Goal: Task Accomplishment & Management: Complete application form

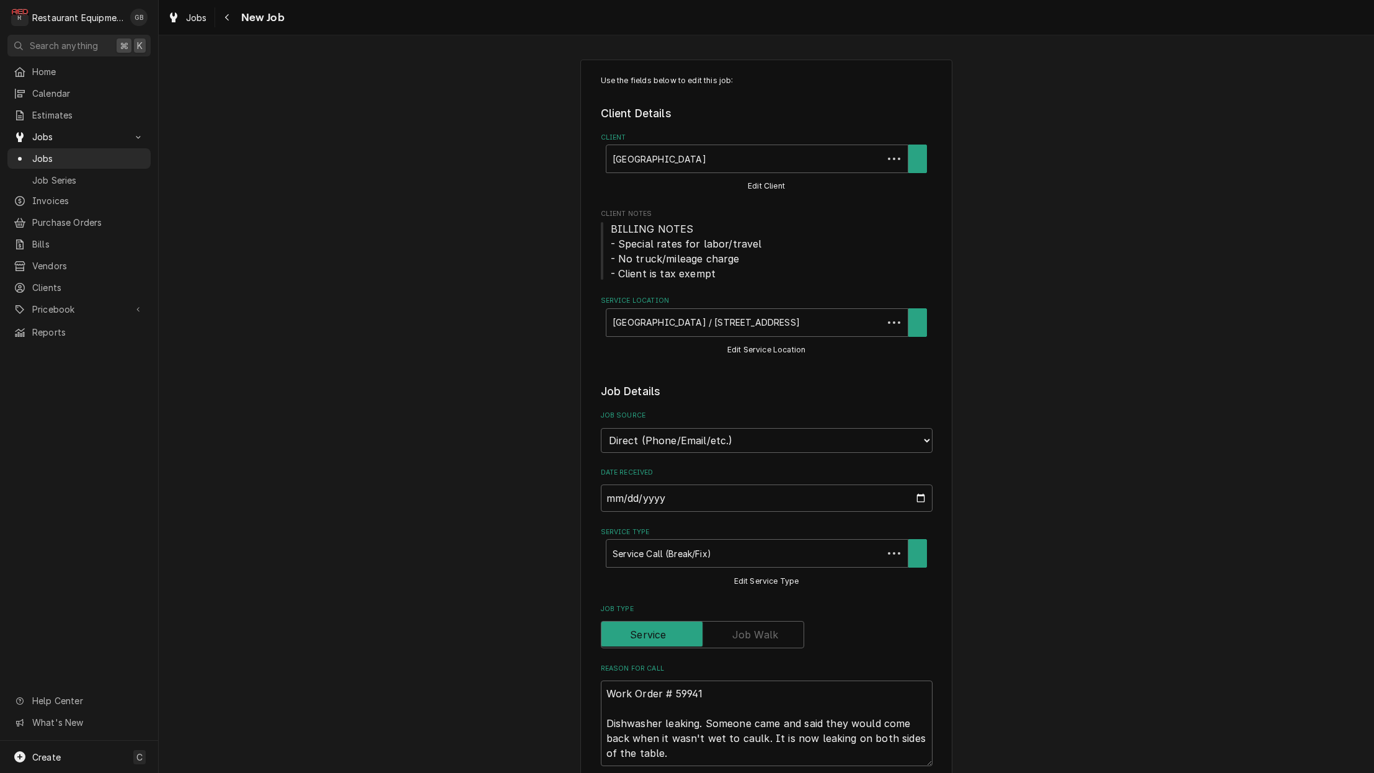
type textarea "x"
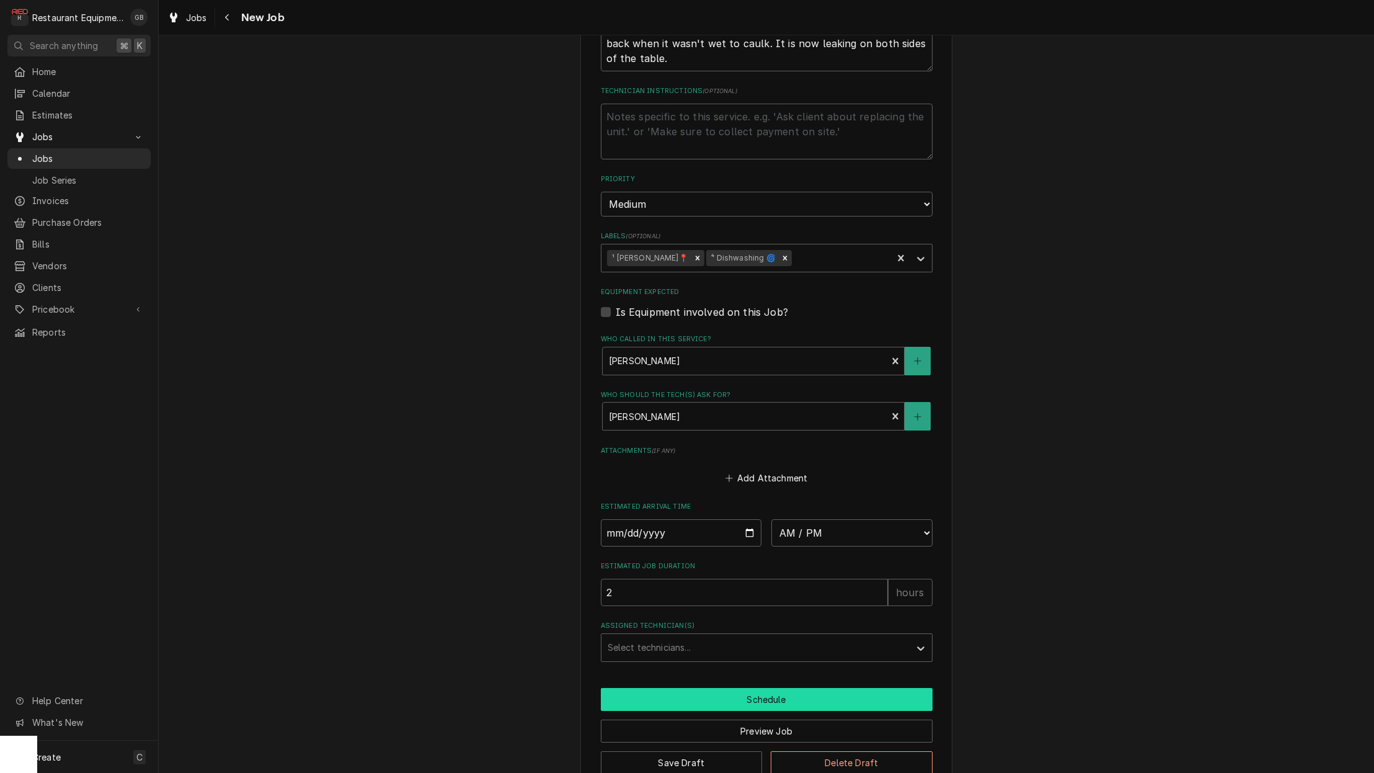
scroll to position [694, 0]
click at [627, 520] on input "Date" at bounding box center [681, 533] width 161 height 27
type input "2025-09-26"
type textarea "x"
select select "12:15:00"
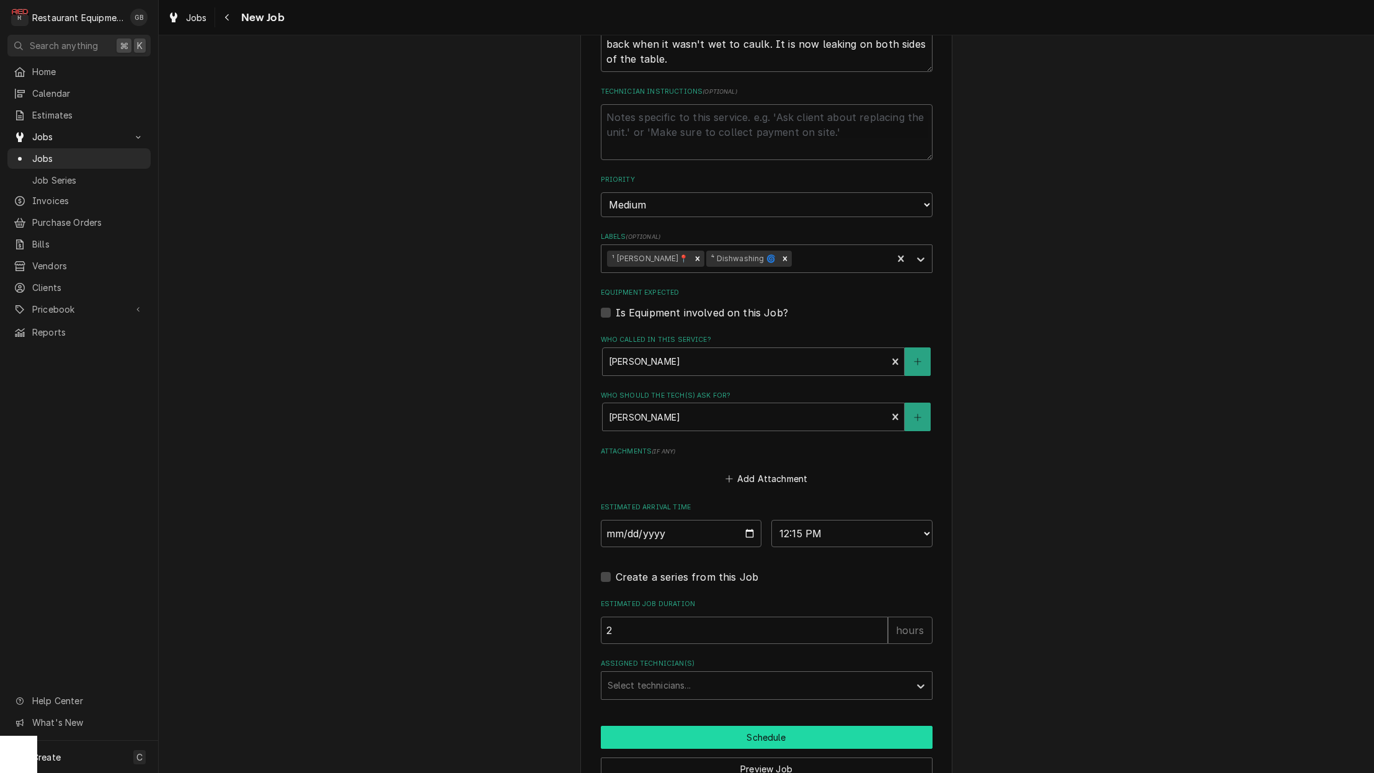
click at [703, 674] on div "Assigned Technician(s)" at bounding box center [756, 685] width 296 height 22
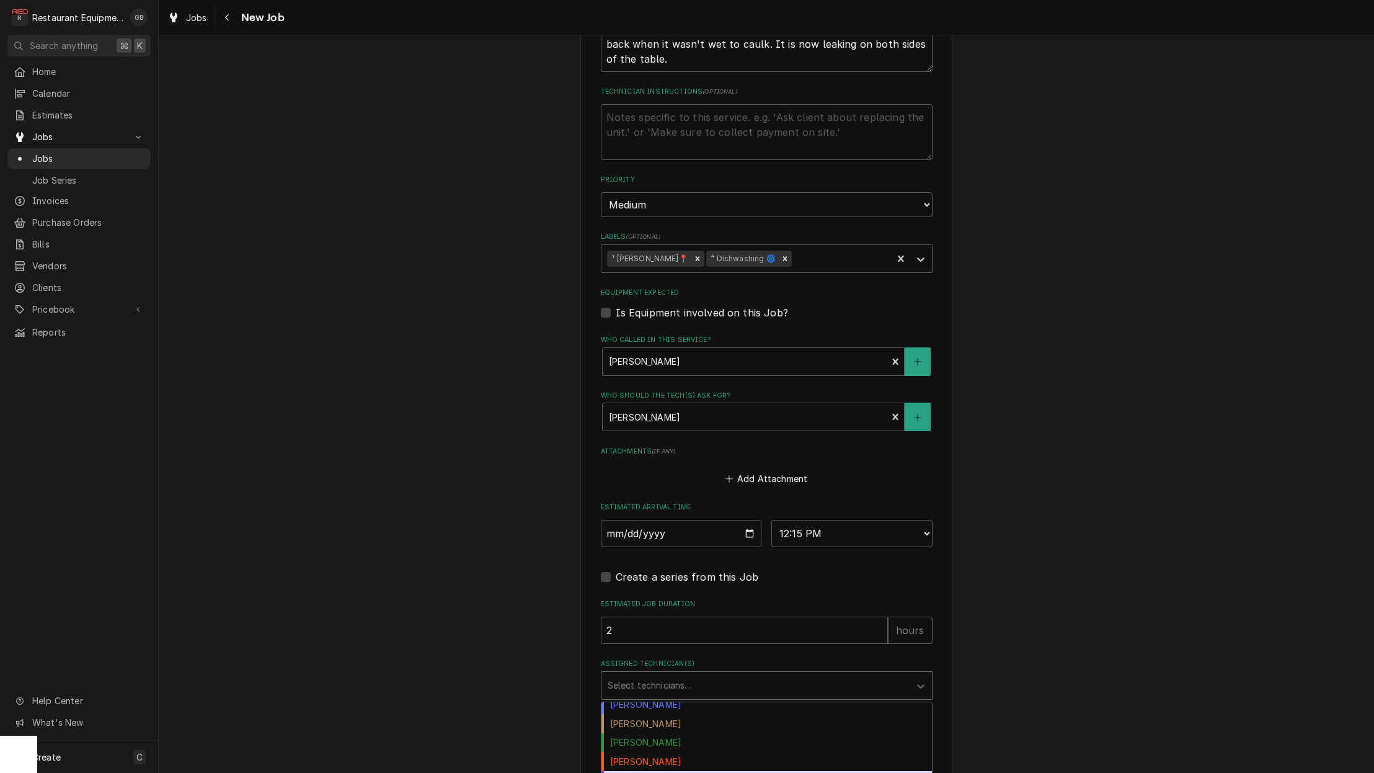
scroll to position [4, 0]
click at [704, 772] on div "[PERSON_NAME]" at bounding box center [767, 784] width 331 height 19
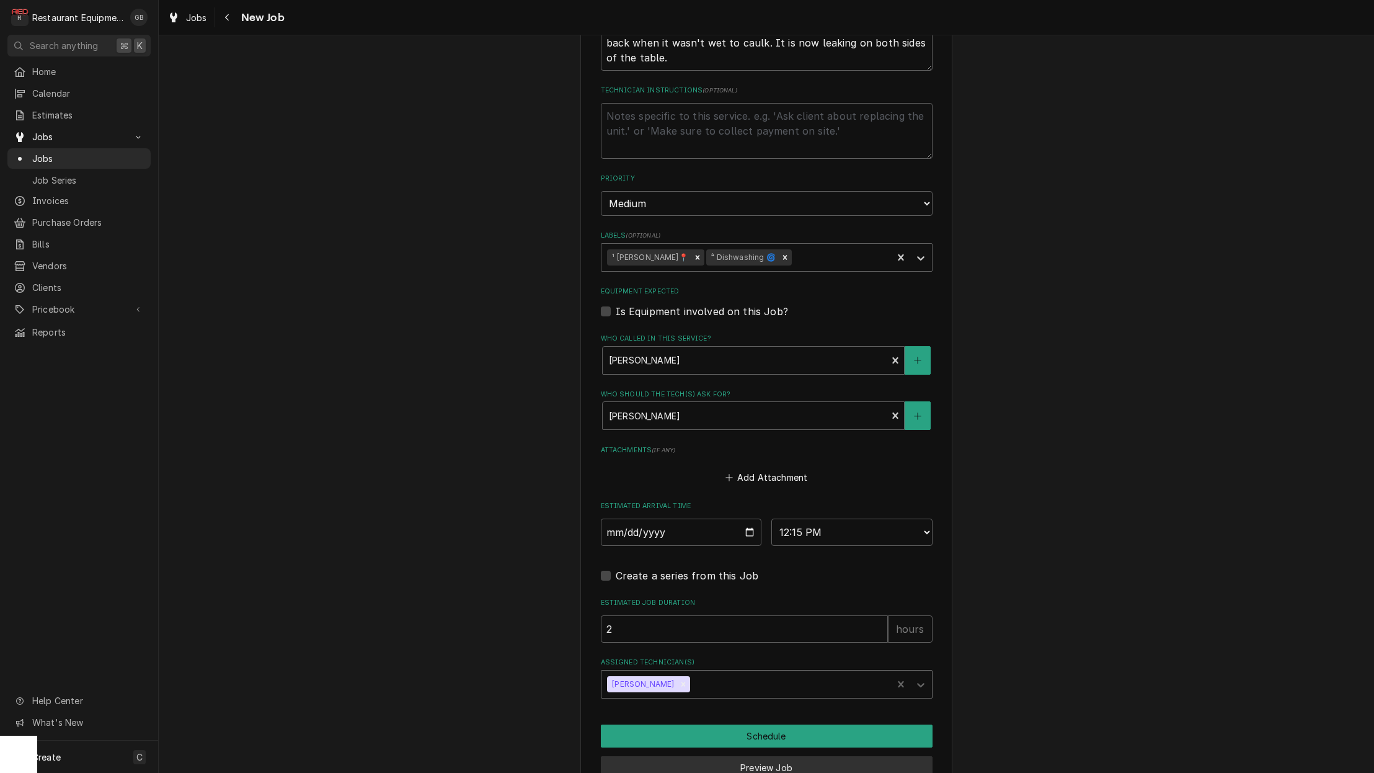
scroll to position [696, 0]
click at [780, 724] on button "Schedule" at bounding box center [767, 735] width 332 height 23
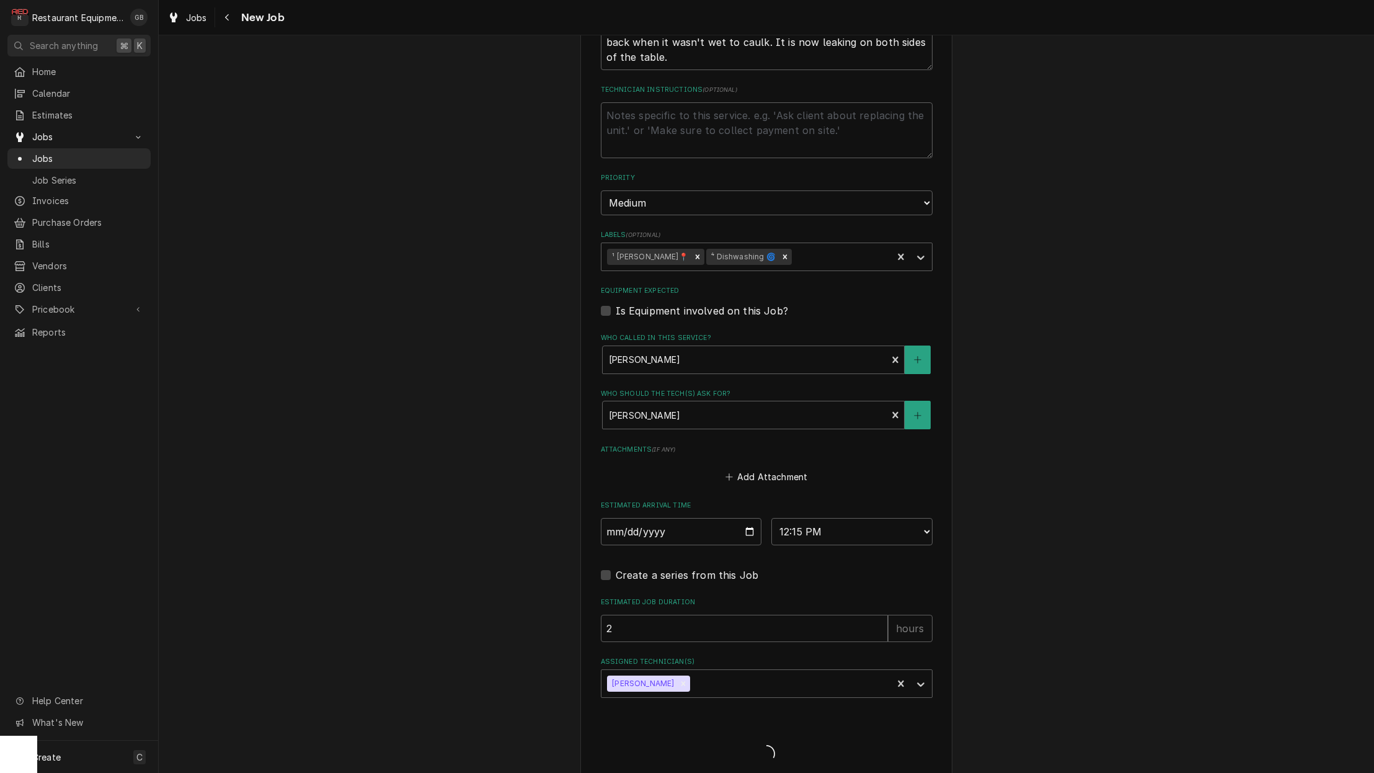
scroll to position [688, 0]
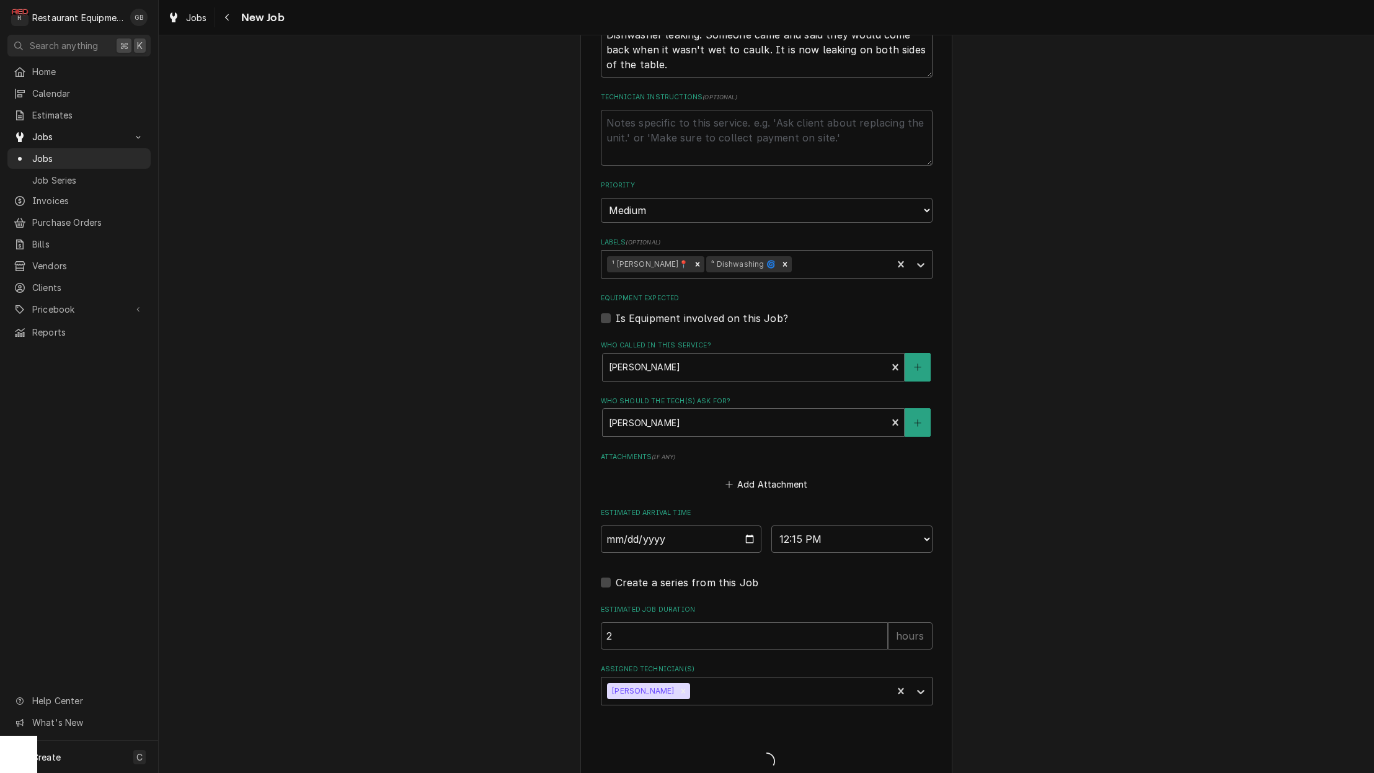
type textarea "x"
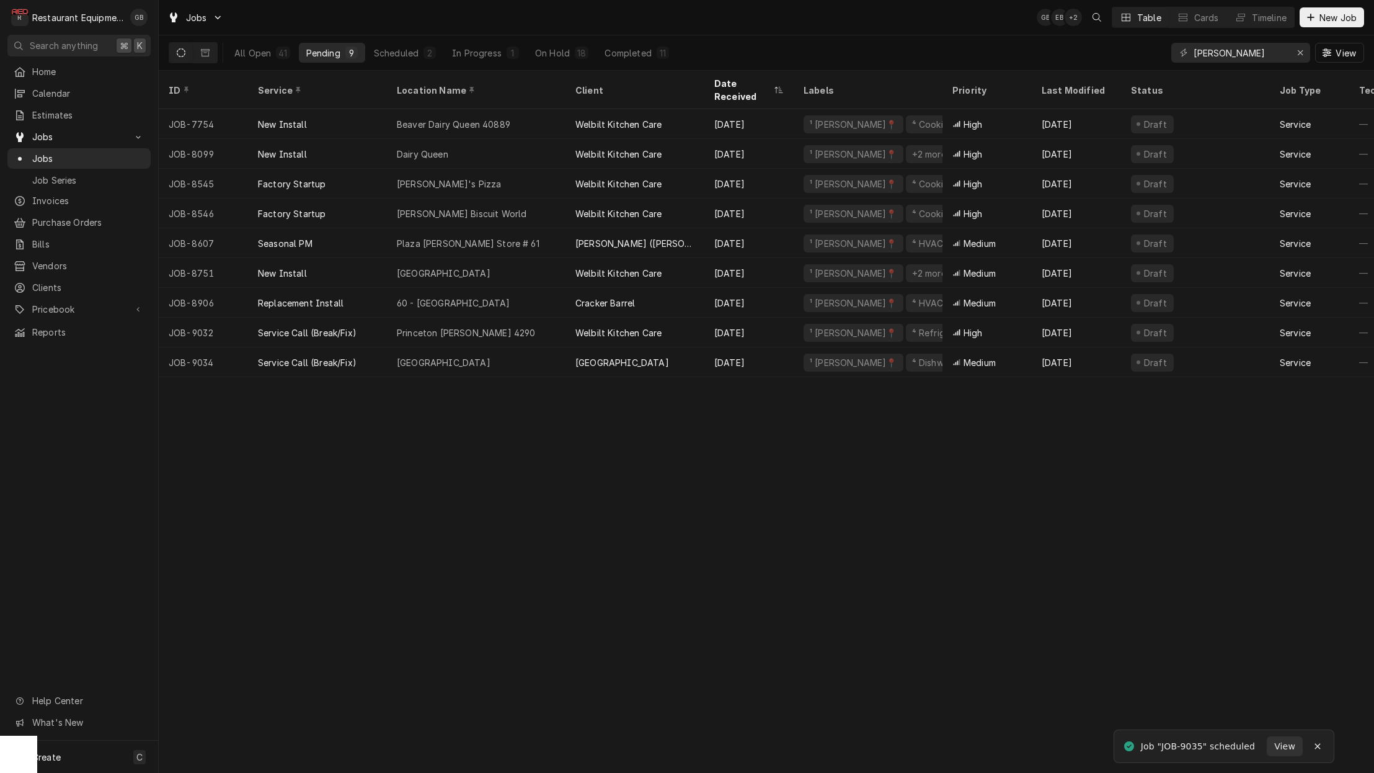
click at [601, 326] on div "Welbilt Kitchen Care" at bounding box center [618, 332] width 86 height 13
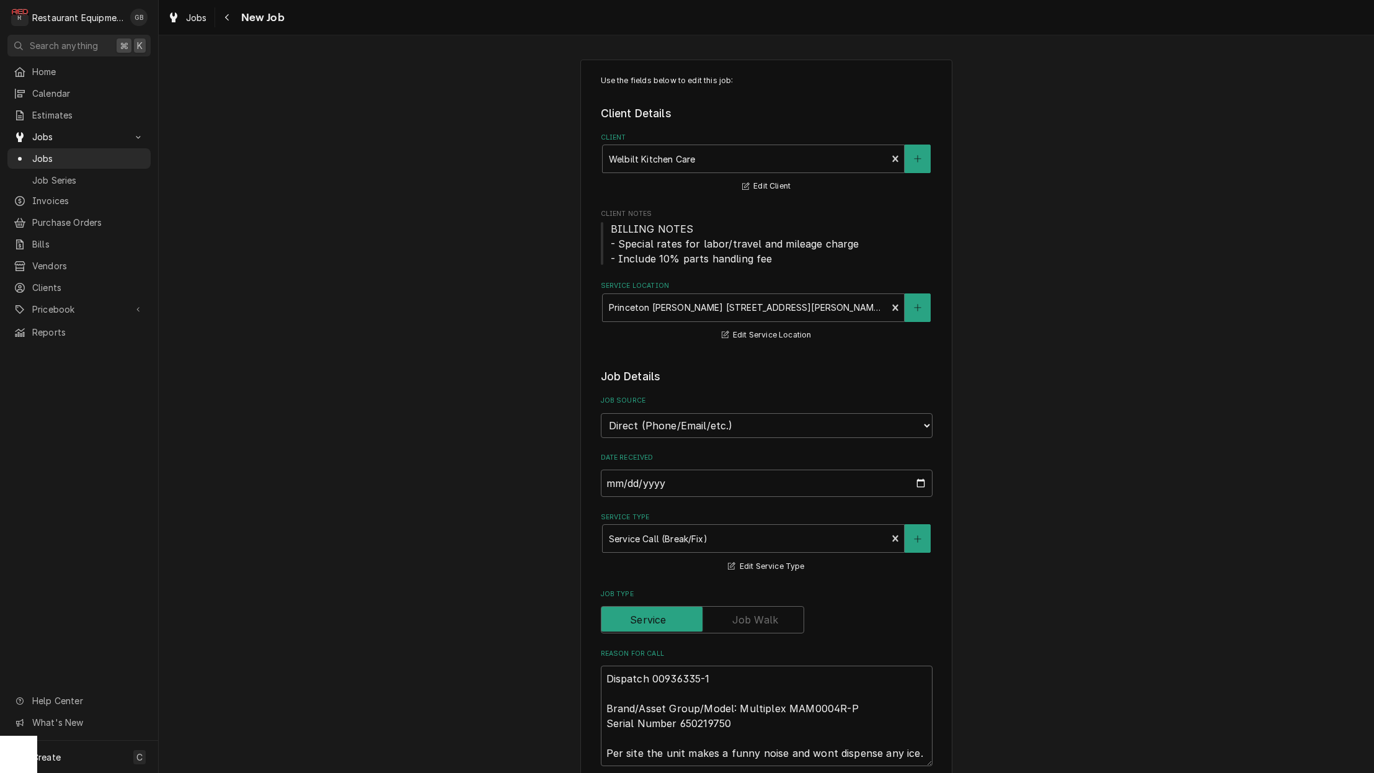
type textarea "x"
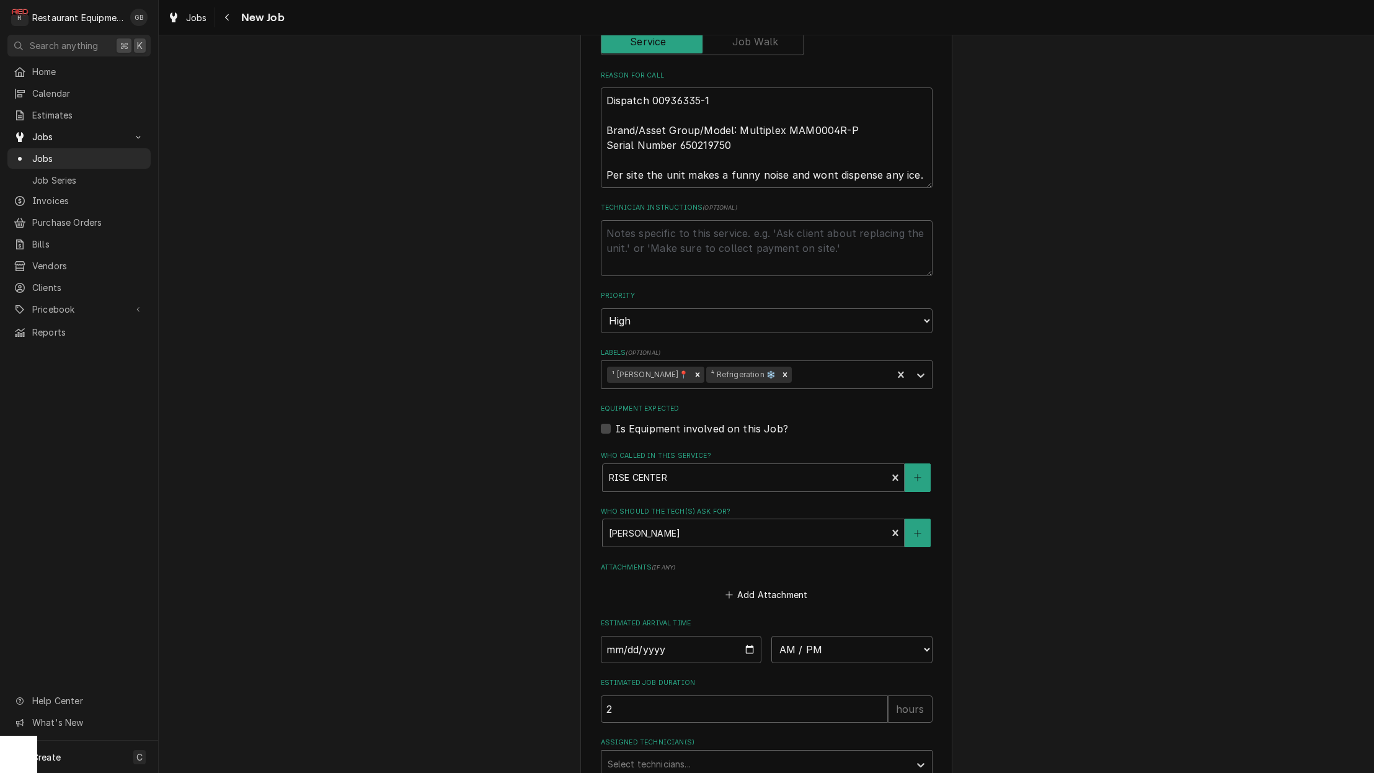
scroll to position [592, 0]
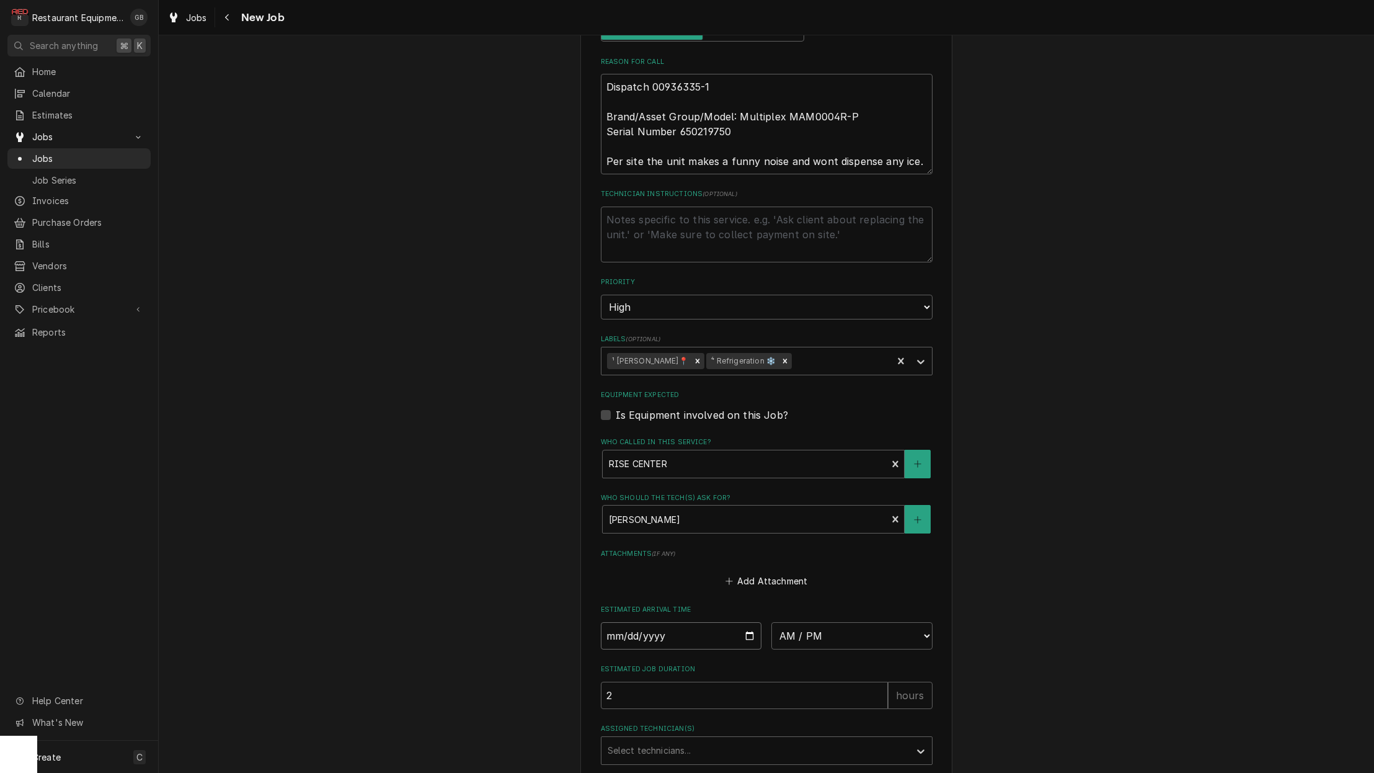
click at [635, 622] on input "Date" at bounding box center [681, 635] width 161 height 27
type input "2025-09-26"
type textarea "x"
select select "12:30:00"
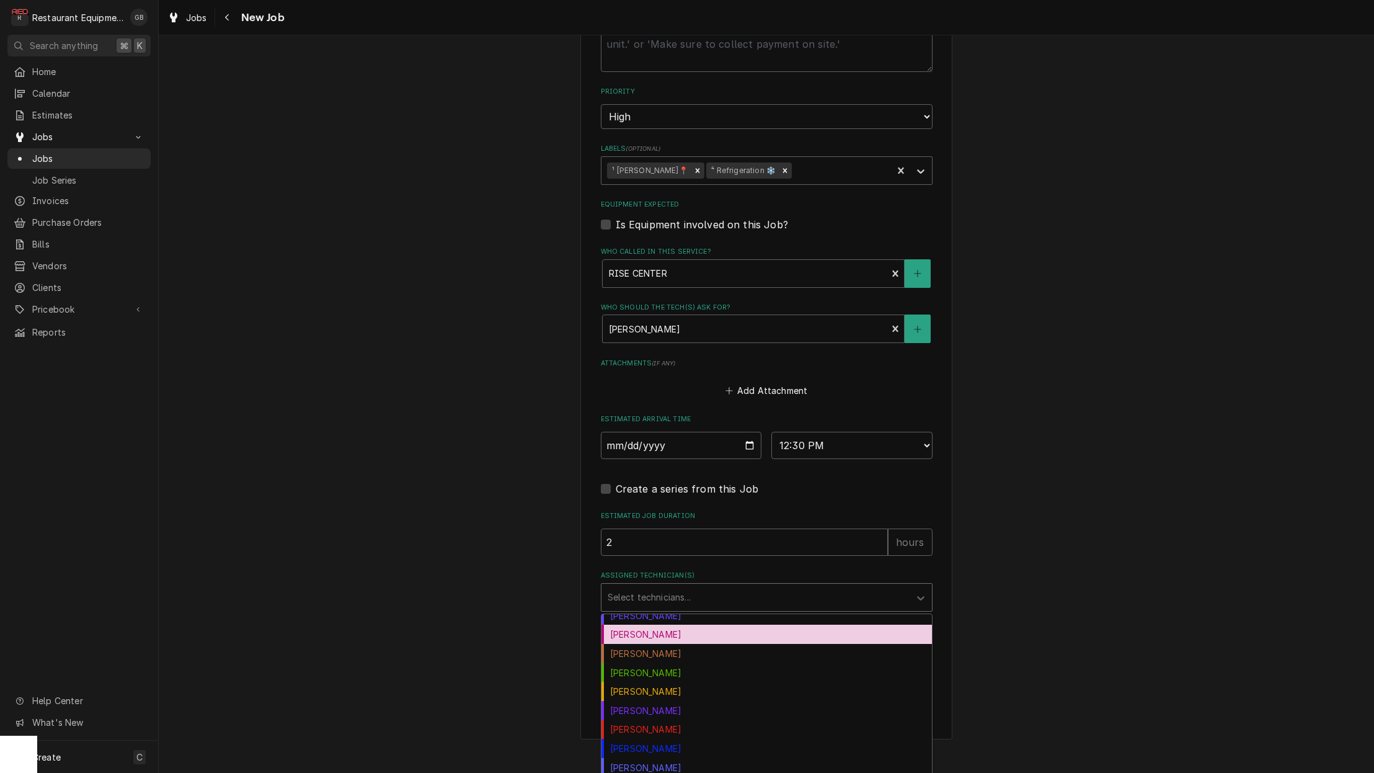
scroll to position [85, 0]
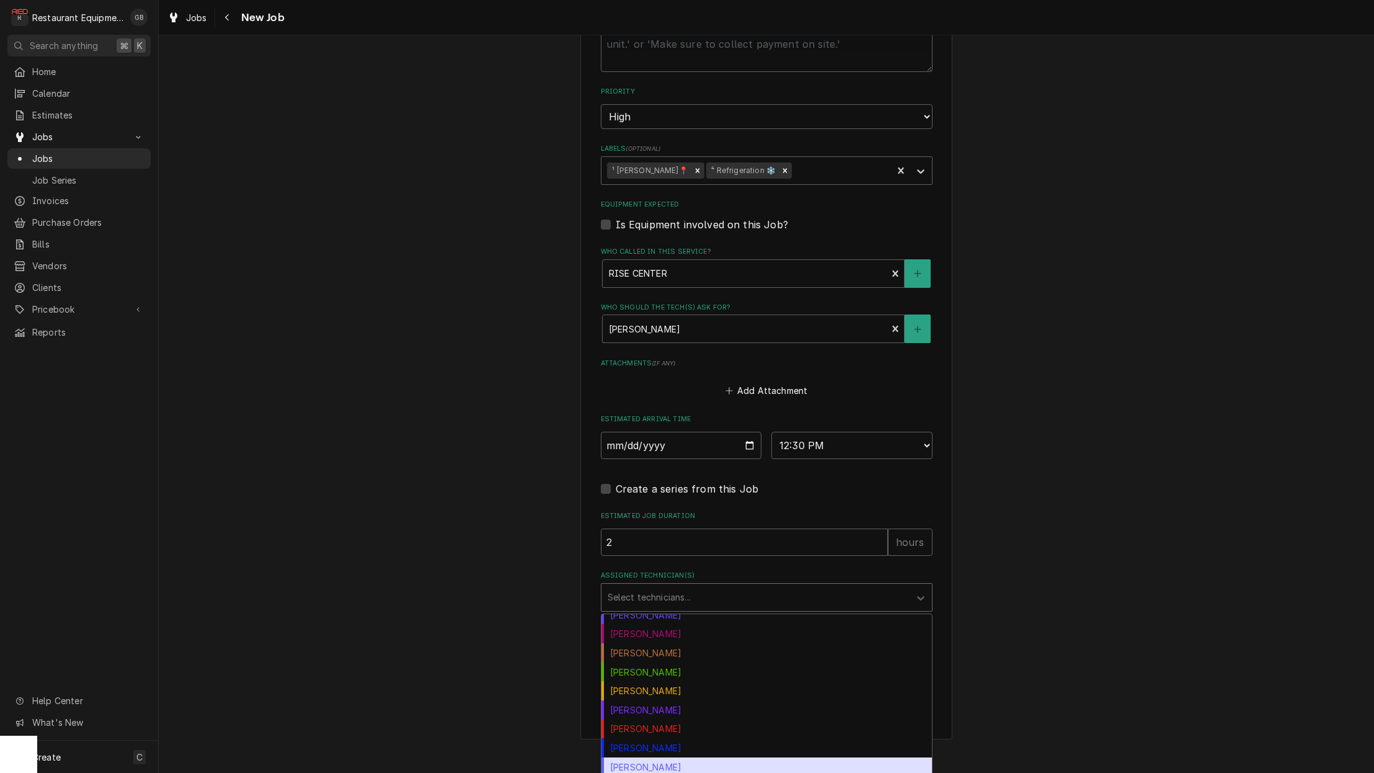
click at [664, 700] on div "Kaleb Lewis" at bounding box center [767, 709] width 331 height 19
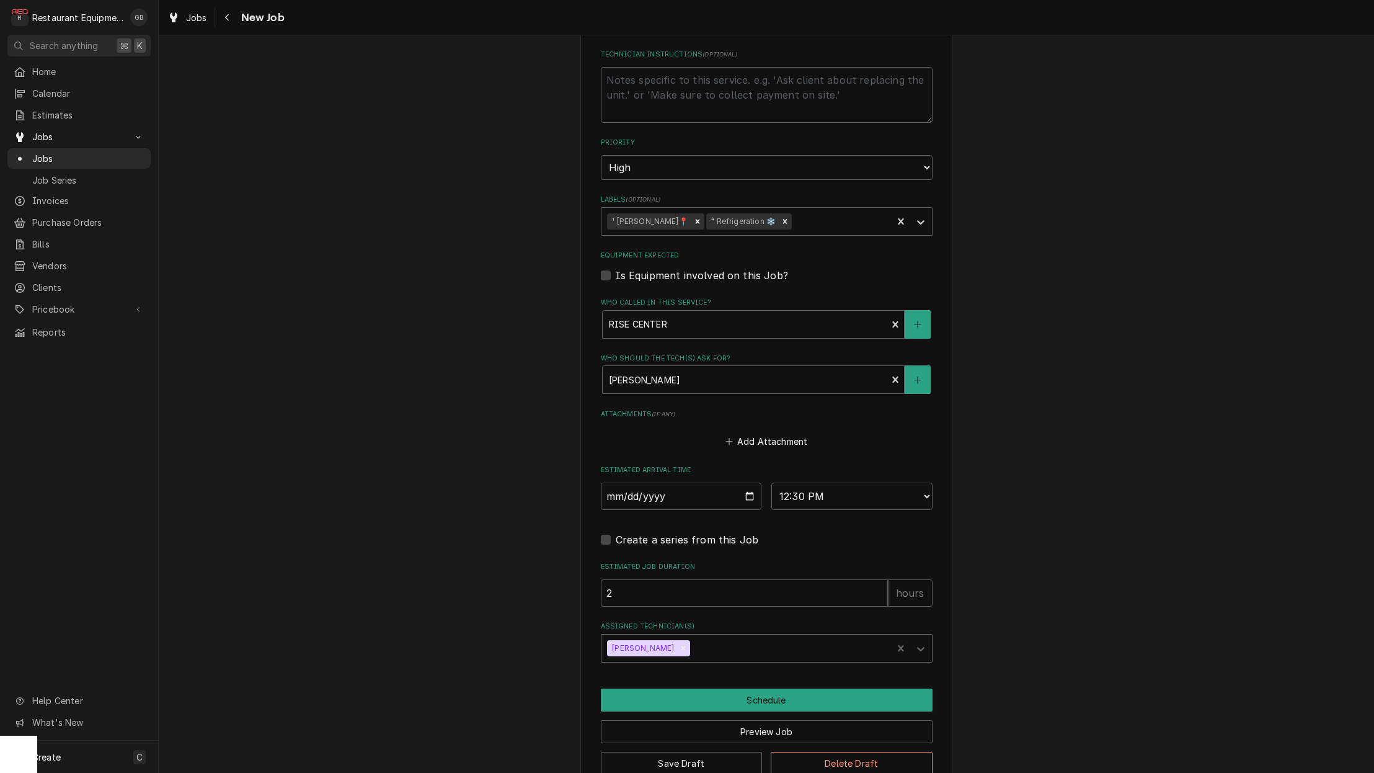
click at [715, 688] on button "Schedule" at bounding box center [767, 699] width 332 height 23
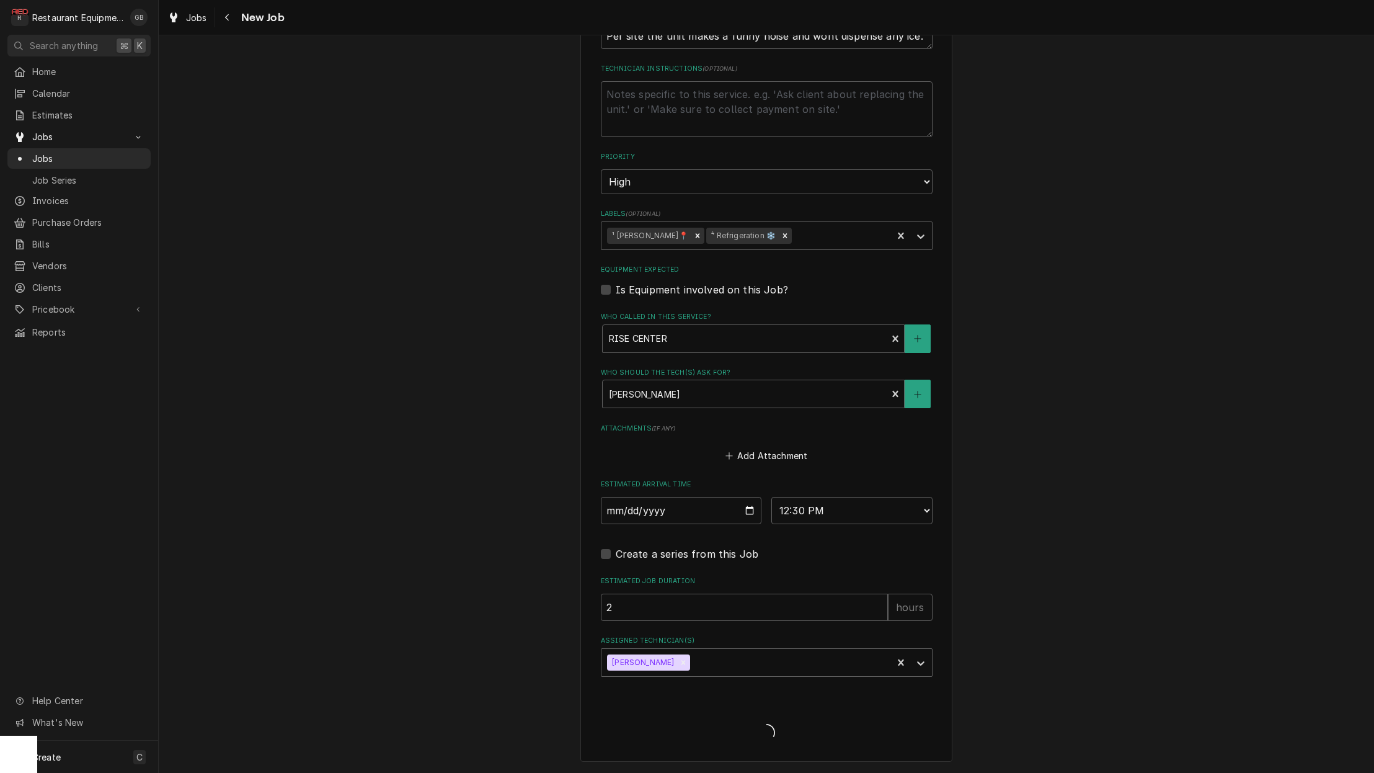
scroll to position [688, 0]
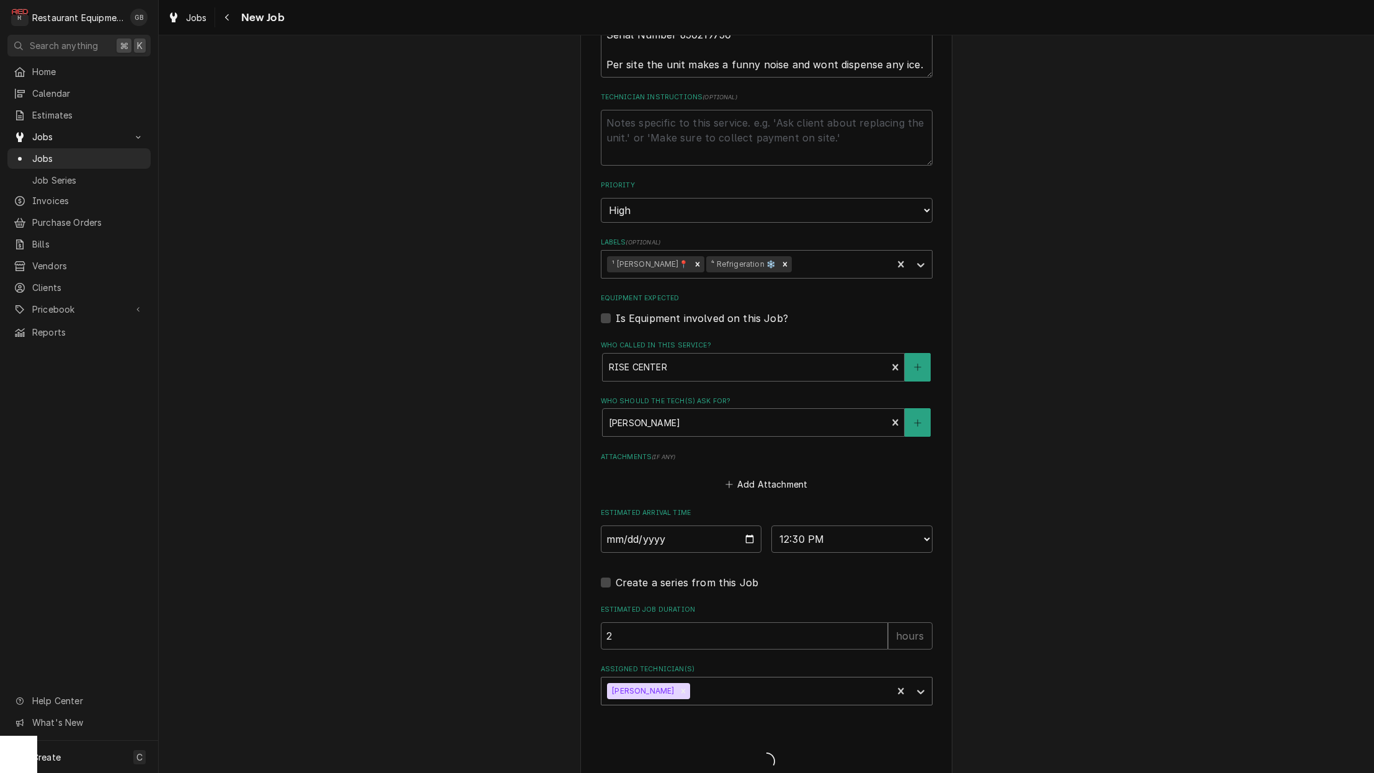
type textarea "x"
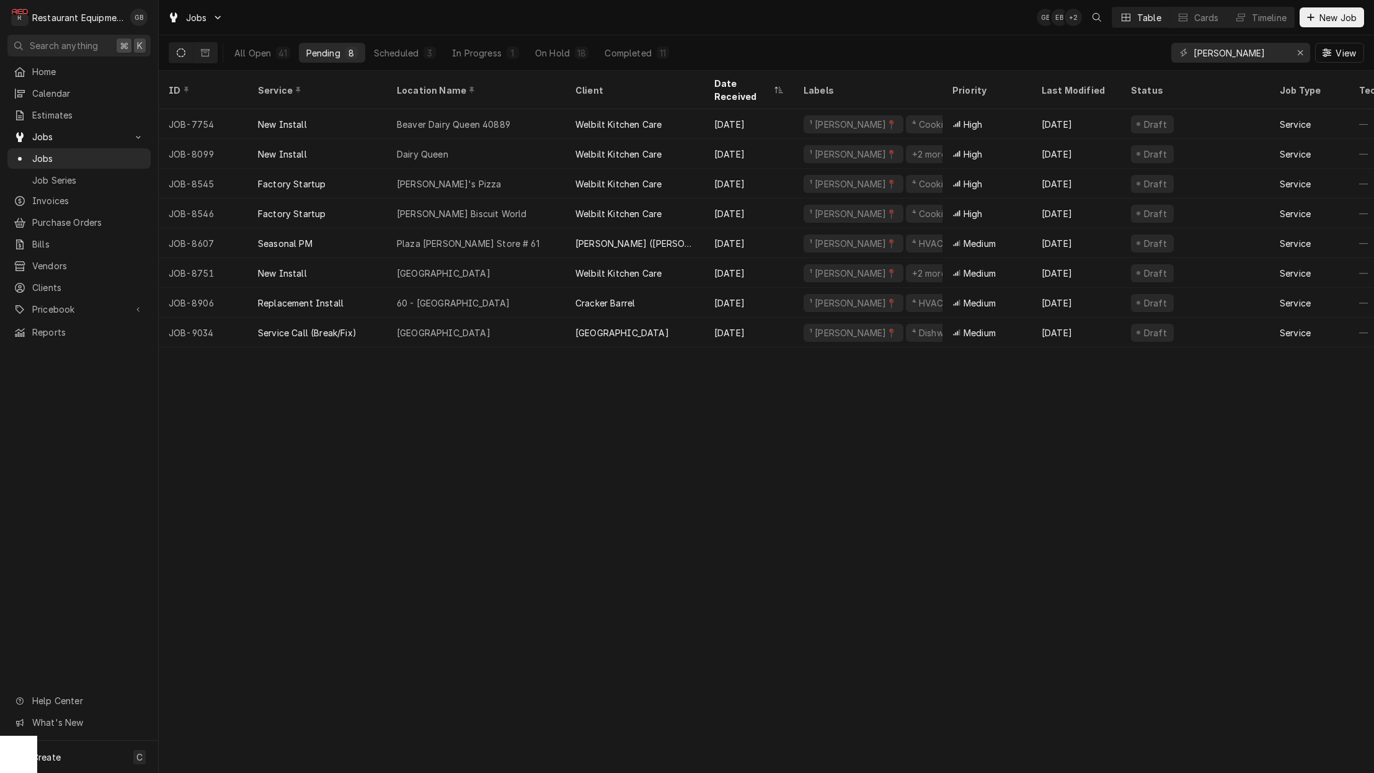
click at [525, 318] on div "[GEOGRAPHIC_DATA]" at bounding box center [476, 333] width 179 height 30
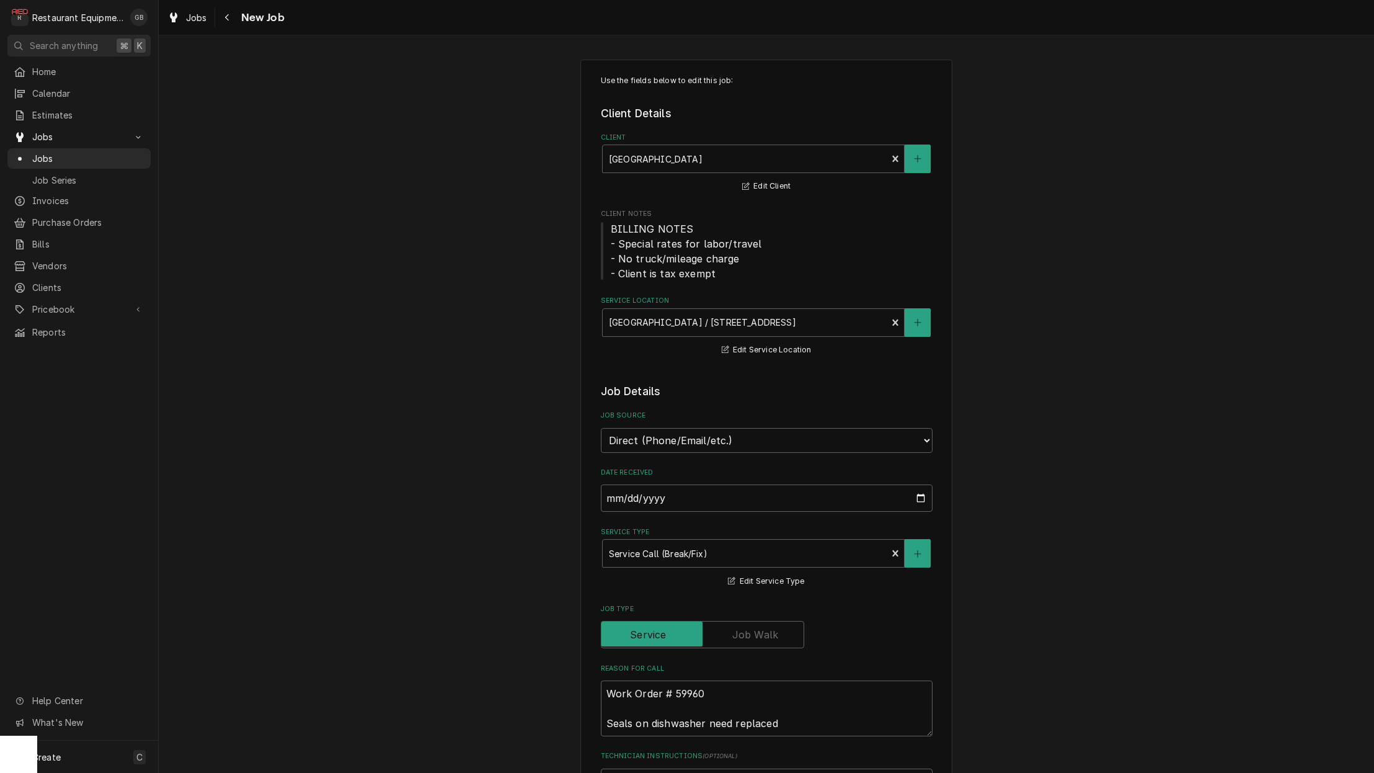
type textarea "x"
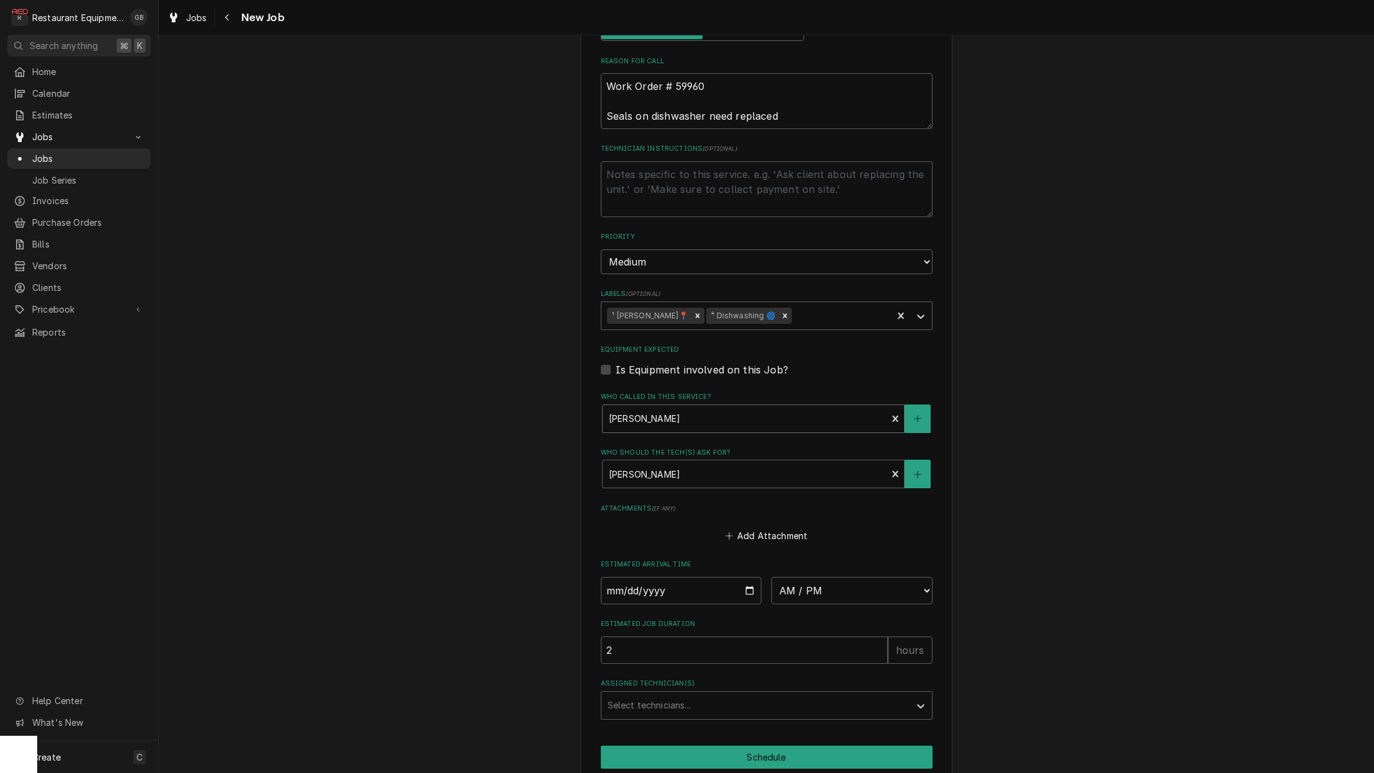
scroll to position [615, 0]
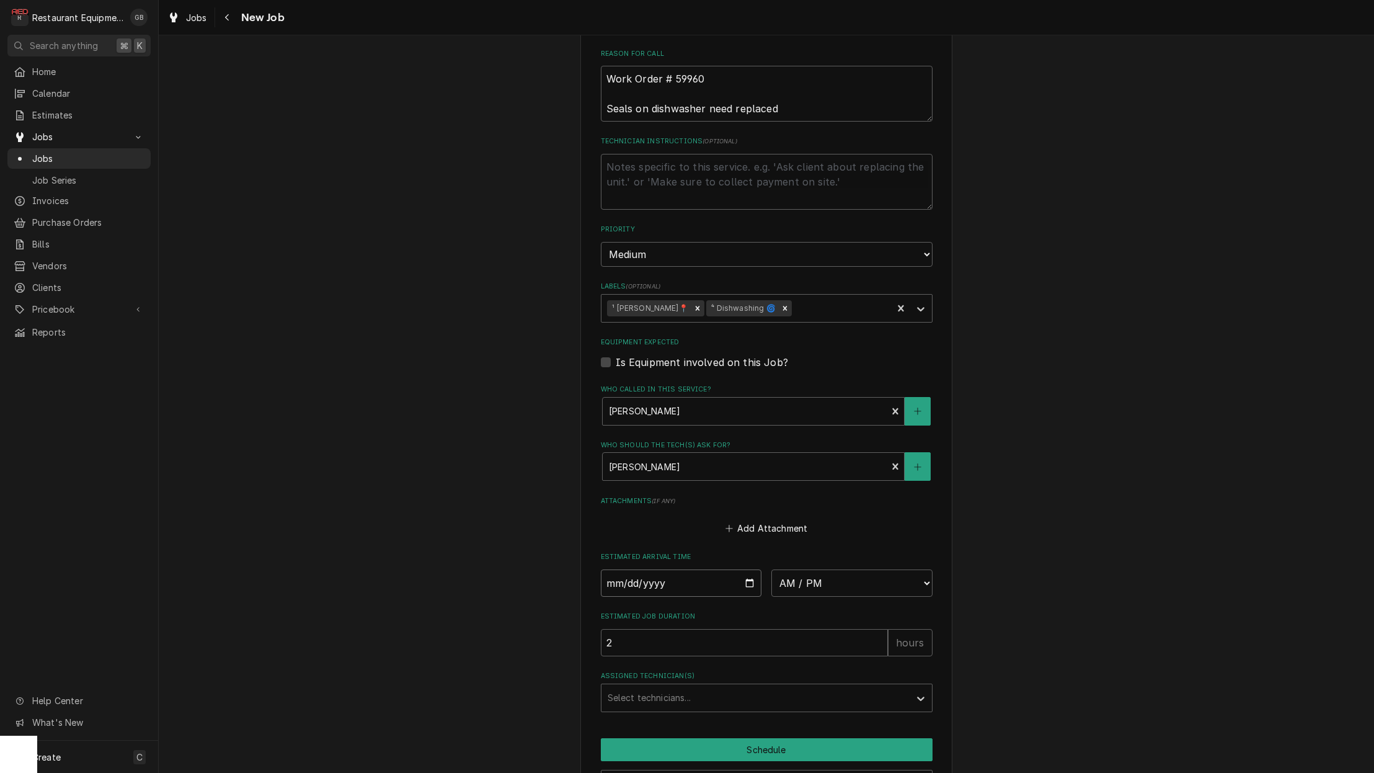
click at [626, 569] on input "Date" at bounding box center [681, 582] width 161 height 27
type input "2025-09-26"
type textarea "x"
select select "13:30:00"
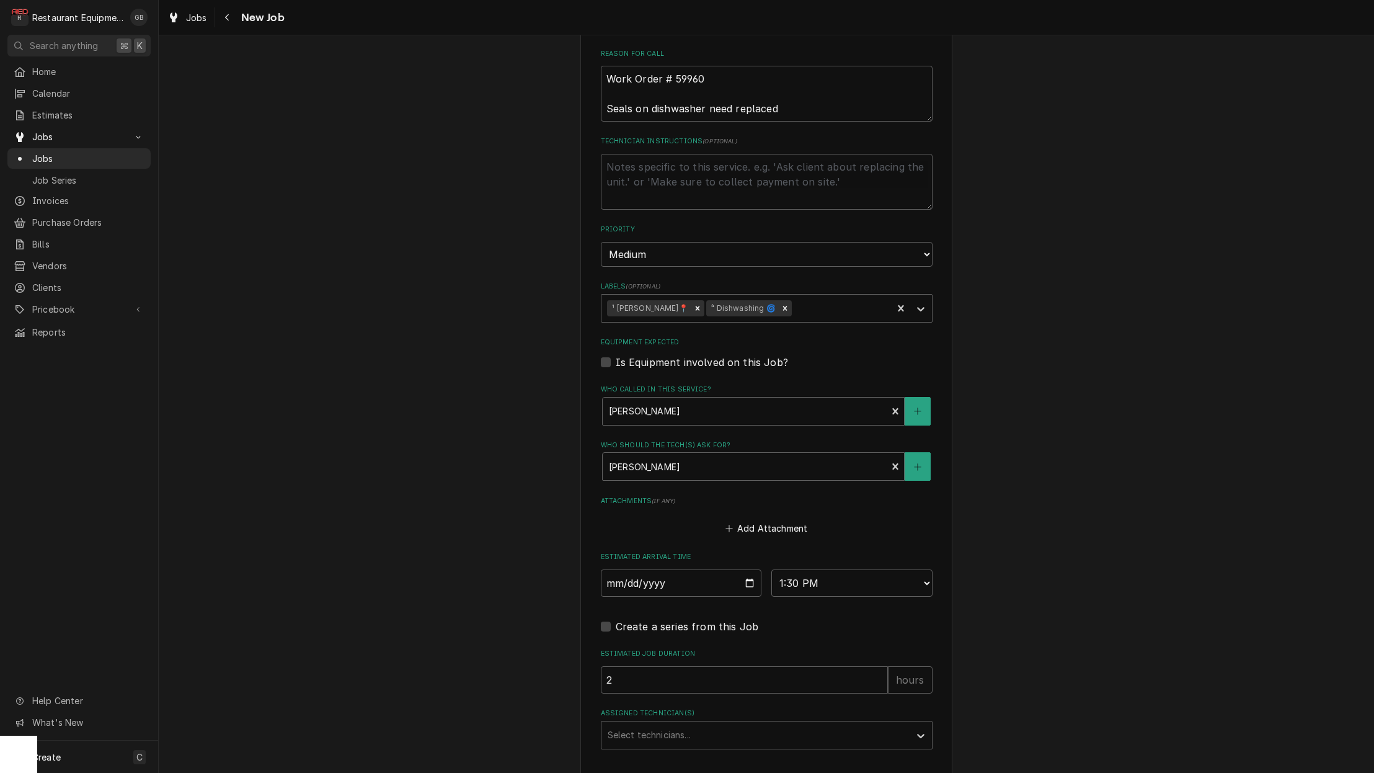
click at [693, 724] on div "Assigned Technician(s)" at bounding box center [756, 735] width 296 height 22
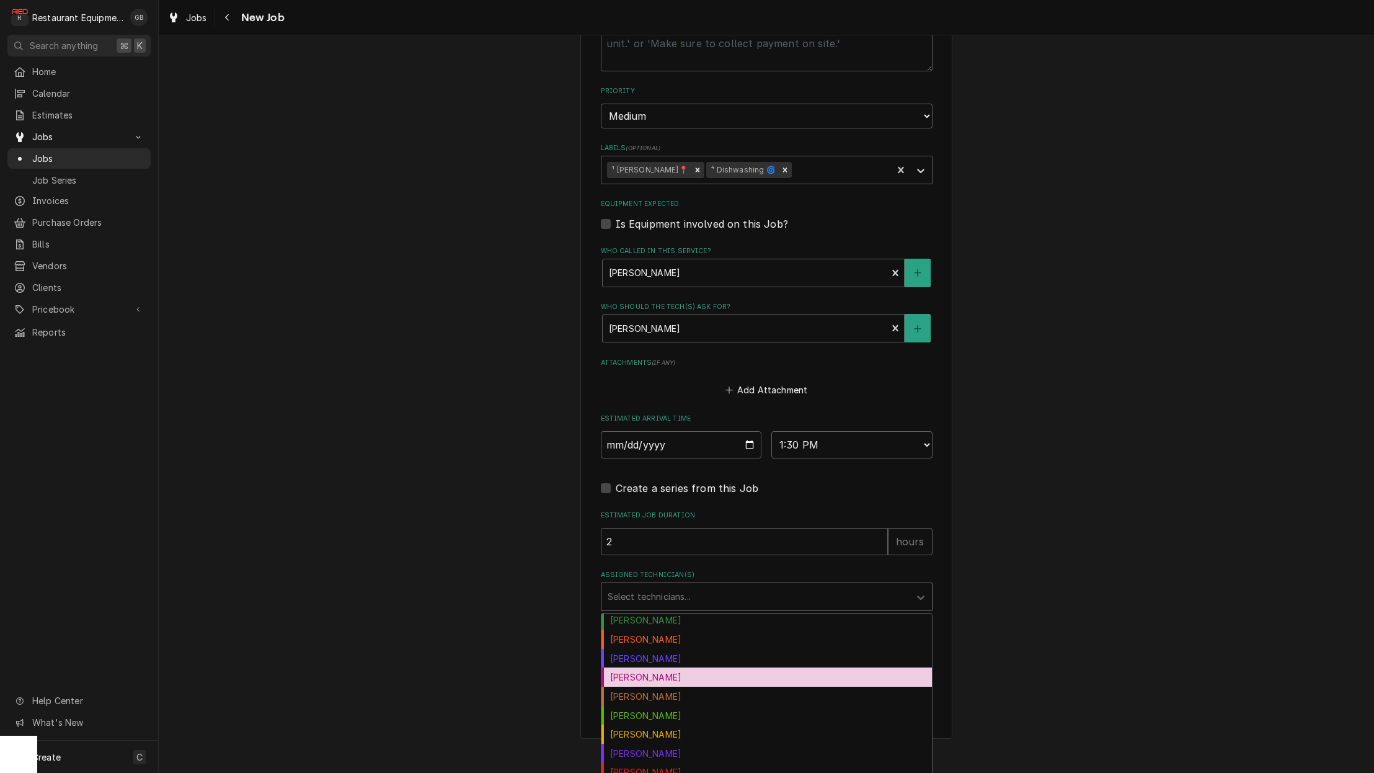
scroll to position [752, 0]
click at [665, 649] on div "[PERSON_NAME]" at bounding box center [767, 658] width 331 height 19
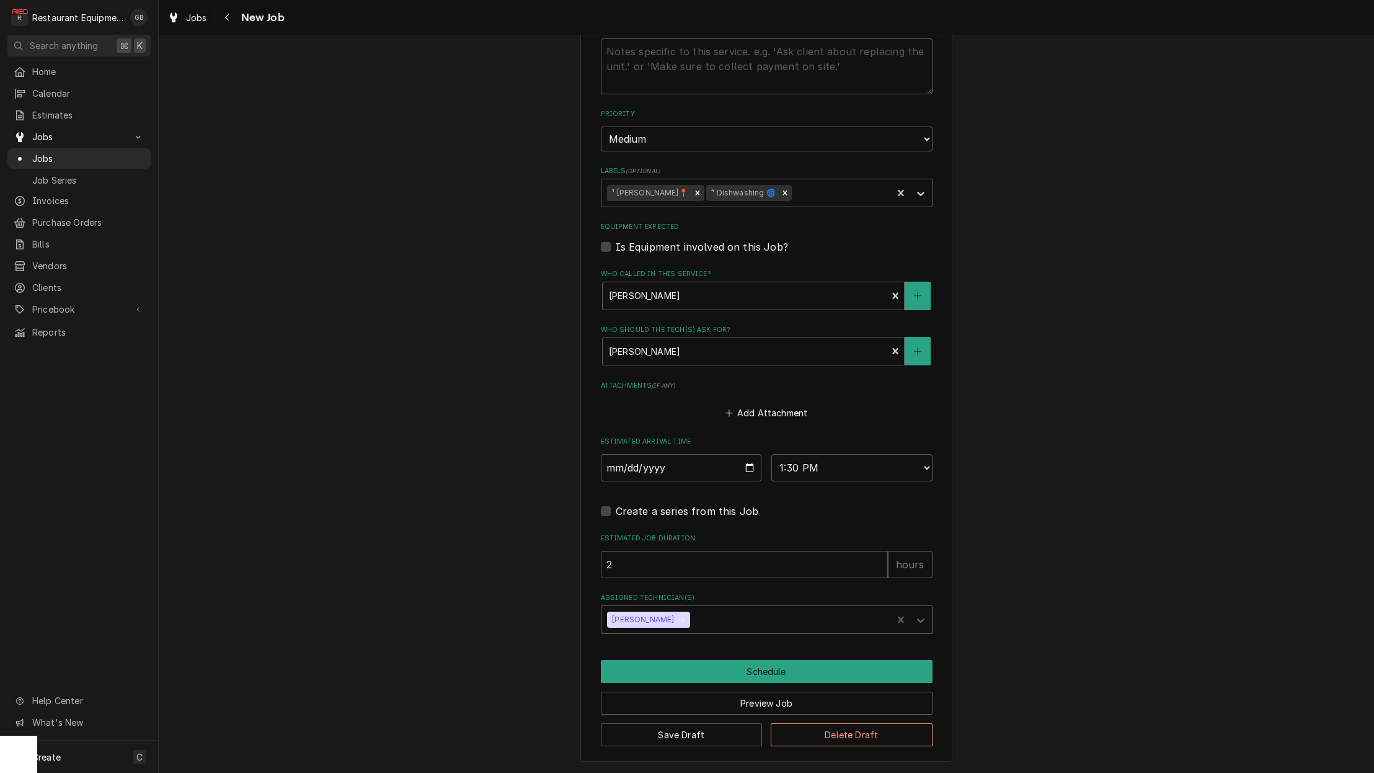
scroll to position [701, 0]
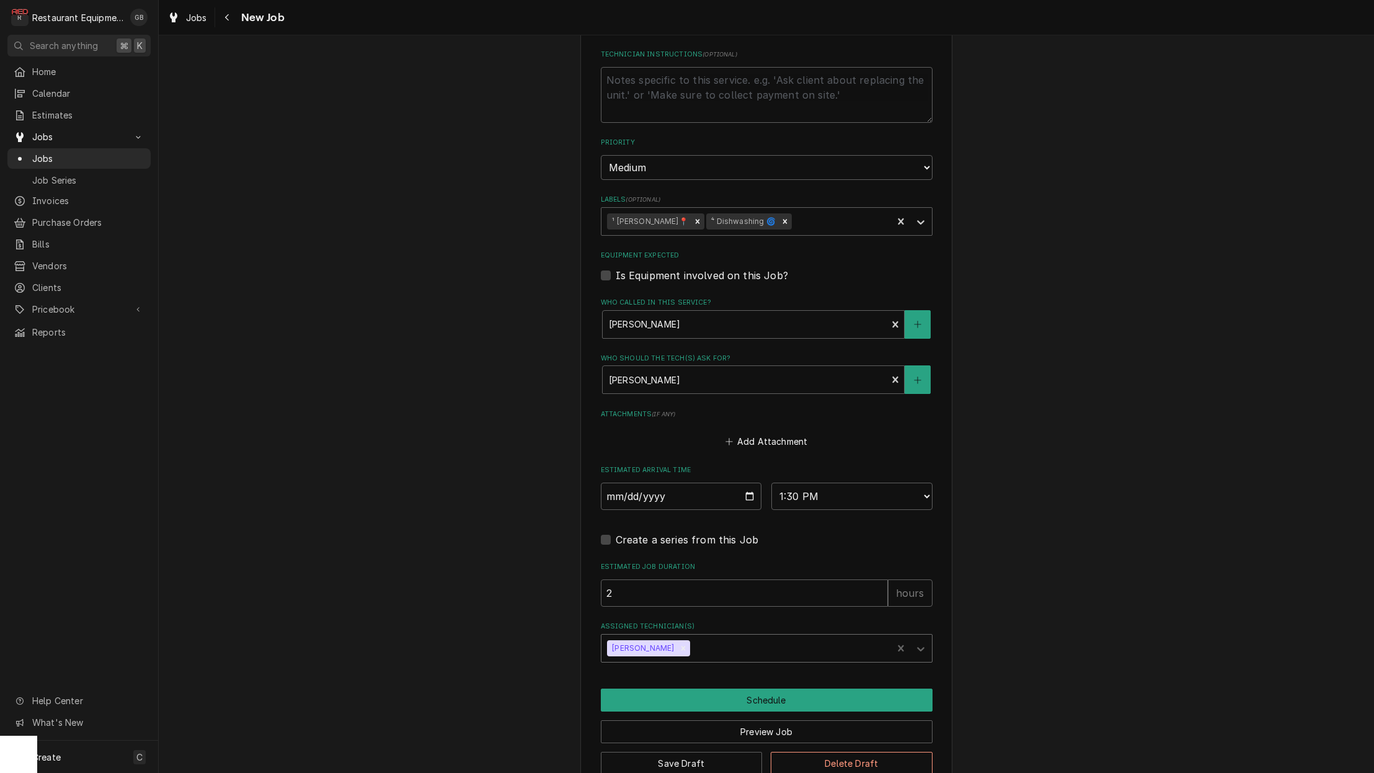
click at [780, 688] on button "Schedule" at bounding box center [767, 699] width 332 height 23
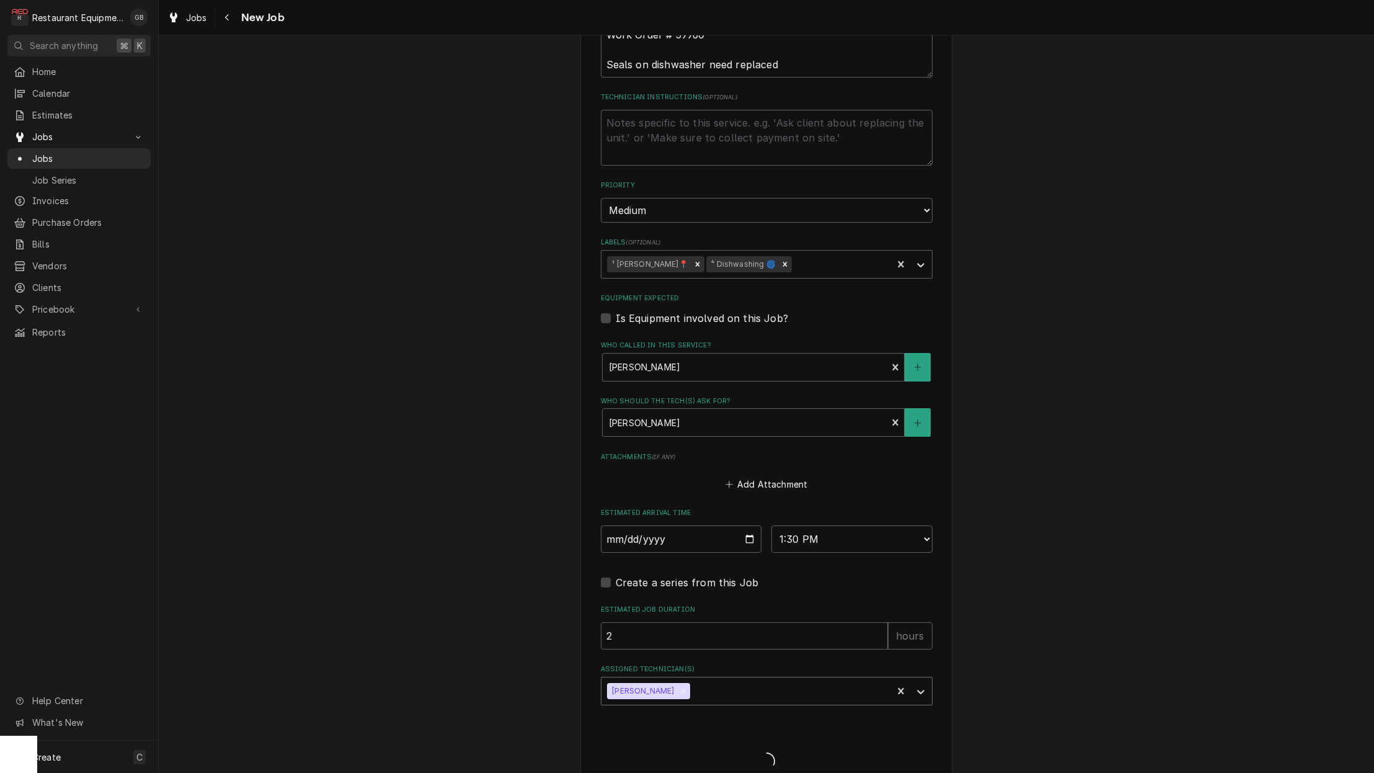
type textarea "x"
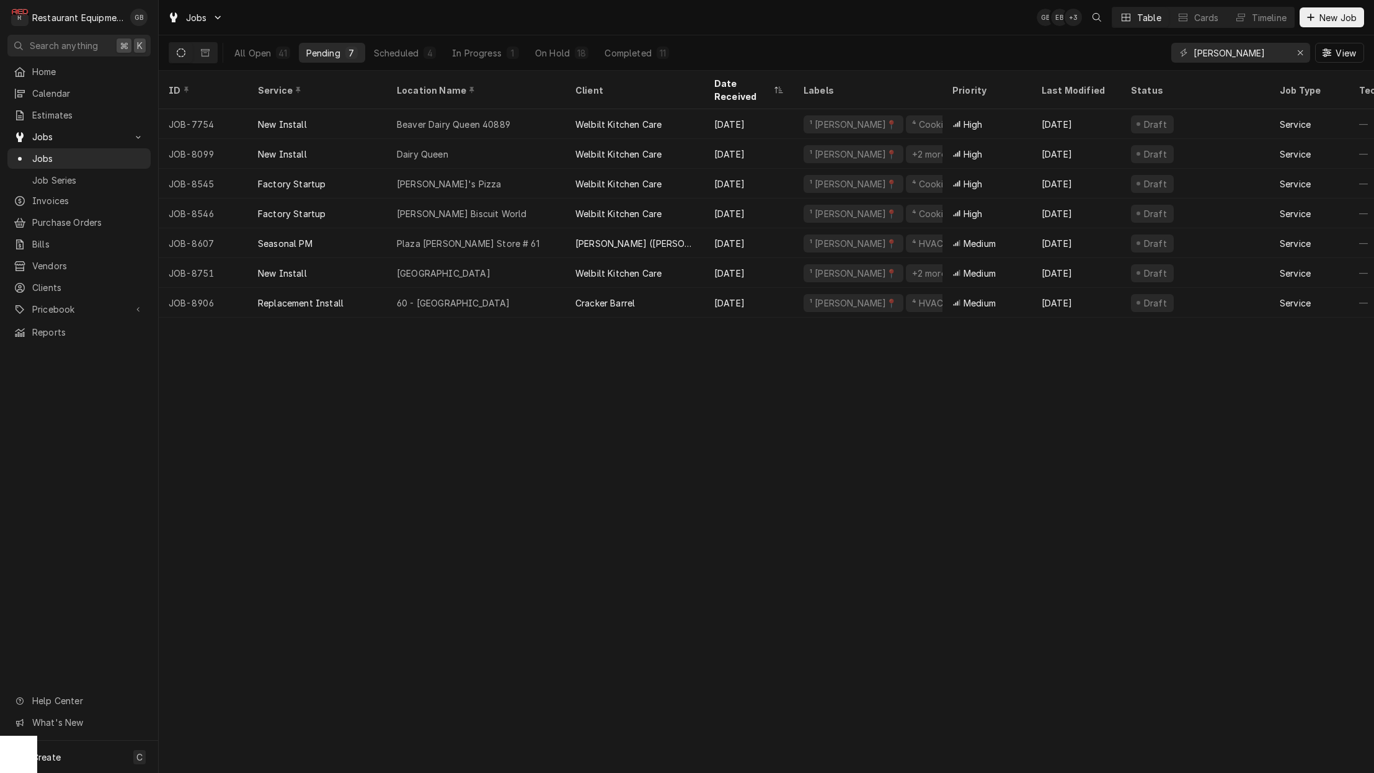
click at [421, 56] on button "Scheduled 4" at bounding box center [405, 53] width 77 height 20
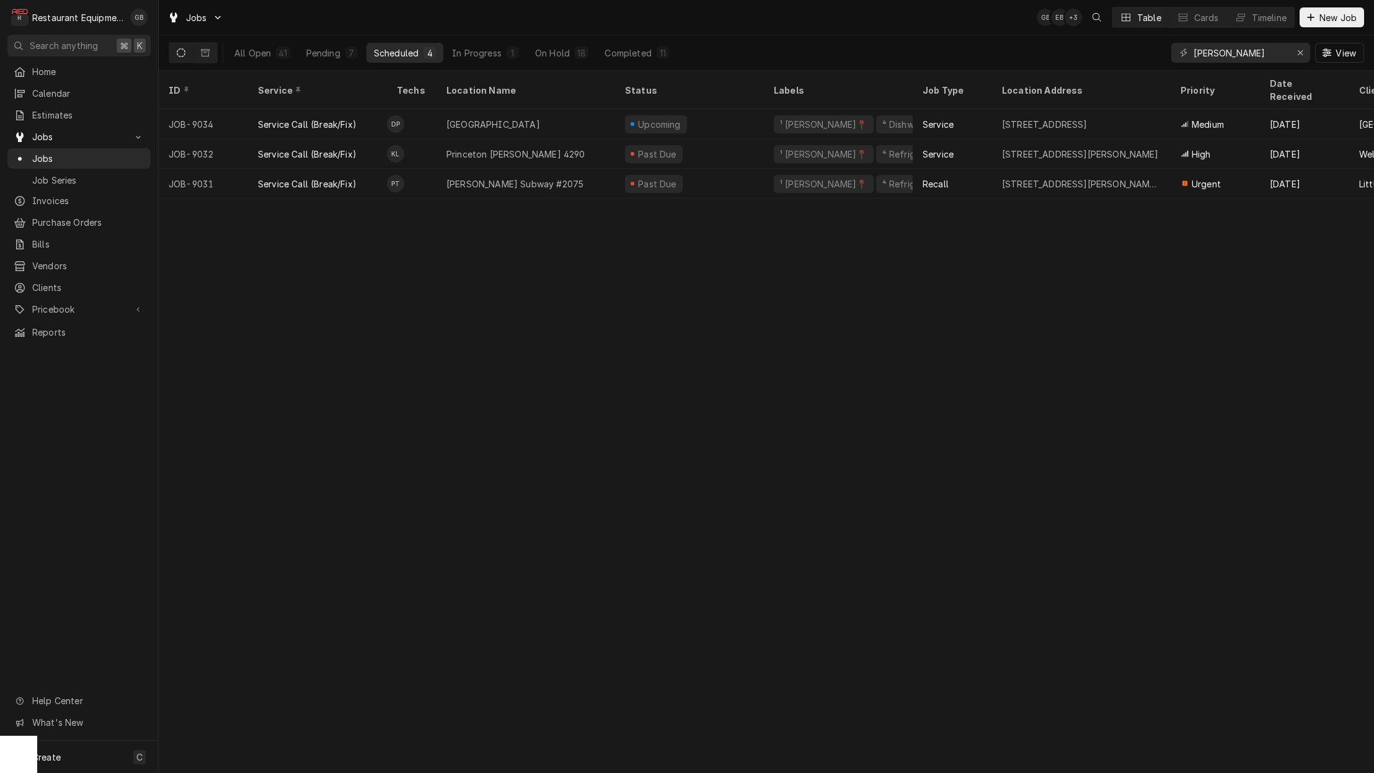
click at [422, 109] on td "DP" at bounding box center [412, 124] width 50 height 30
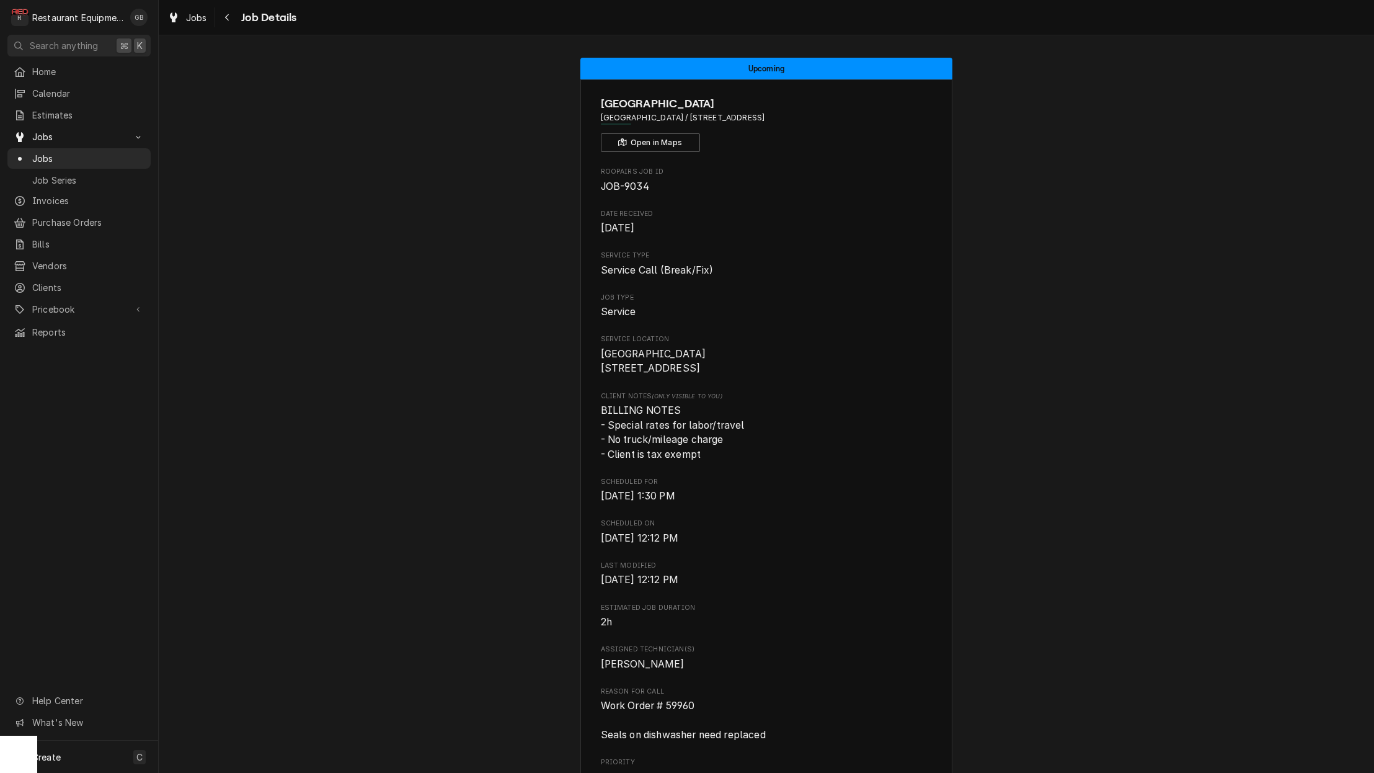
click at [227, 20] on icon "Navigate back" at bounding box center [227, 17] width 6 height 9
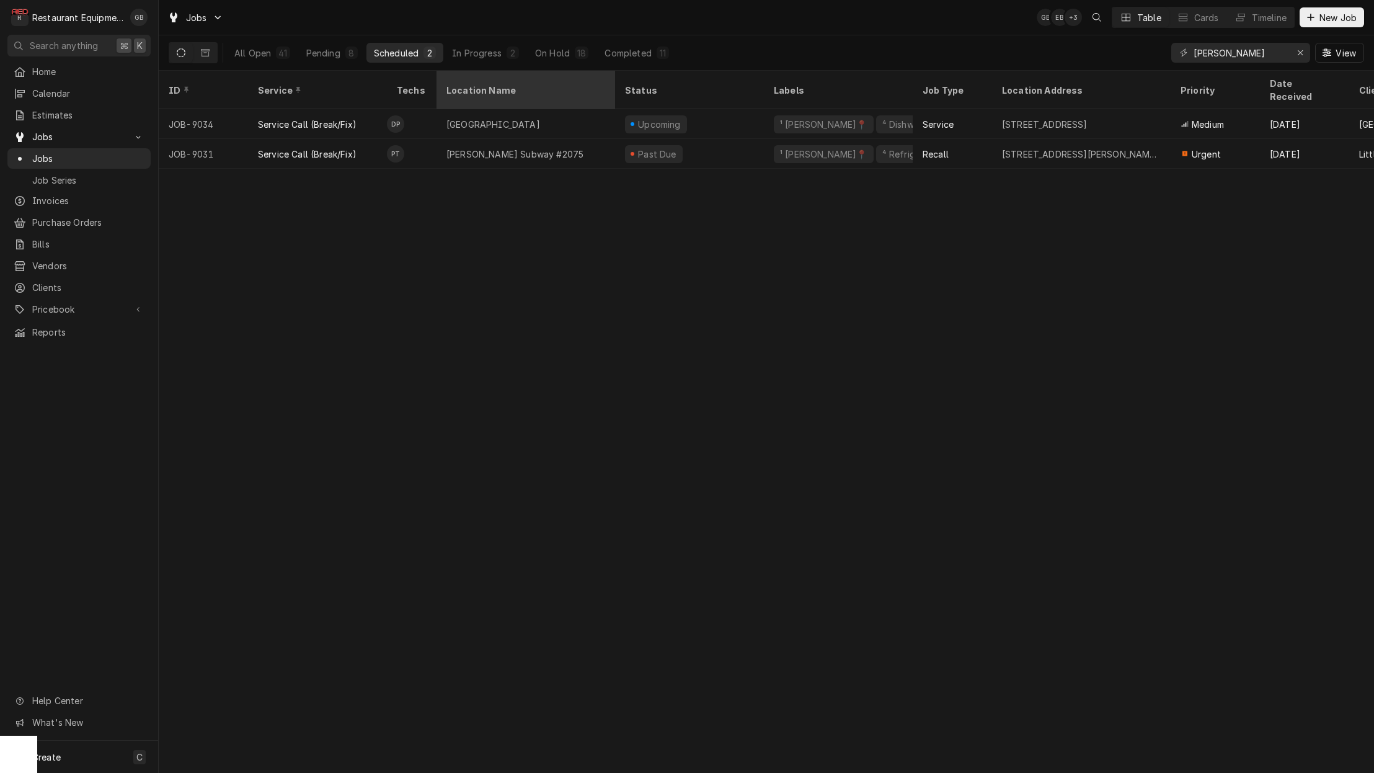
drag, startPoint x: 785, startPoint y: 587, endPoint x: 440, endPoint y: 89, distance: 606.6
click at [367, 56] on div "All Open 41 Pending 8 Scheduled 2 In Progress 2 On Hold 18 Completed 11" at bounding box center [452, 53] width 450 height 20
click at [442, 91] on div "Jobs GB EB + 3 Table Cards Timeline New Job All Open 41 Pending 8 Scheduled 2 I…" at bounding box center [766, 386] width 1215 height 773
drag, startPoint x: 403, startPoint y: 176, endPoint x: 345, endPoint y: 56, distance: 133.4
click at [345, 56] on div "All Open 41 Pending 8 Scheduled 2 In Progress 2 On Hold 18 Completed 11" at bounding box center [452, 52] width 450 height 35
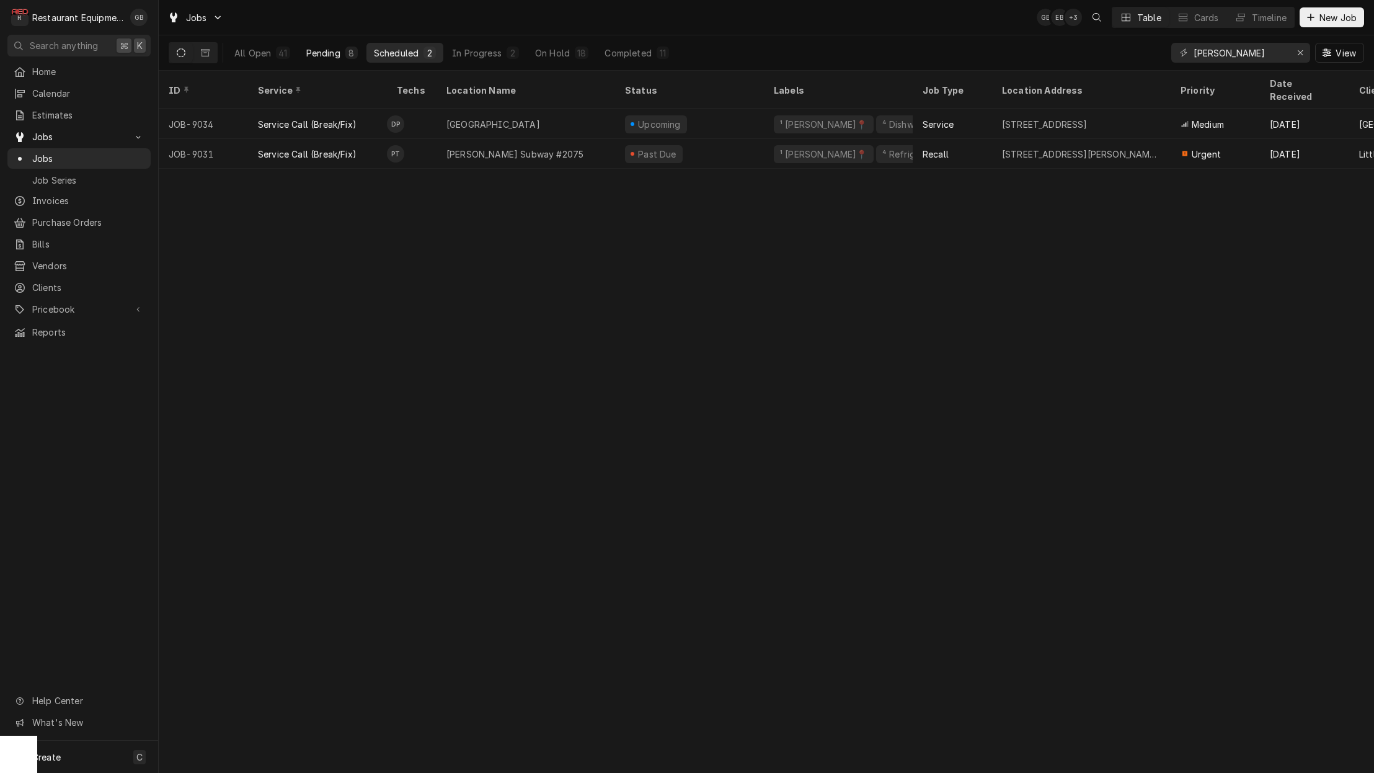
click at [345, 55] on div "8" at bounding box center [351, 53] width 12 height 12
